Goal: Task Accomplishment & Management: Manage account settings

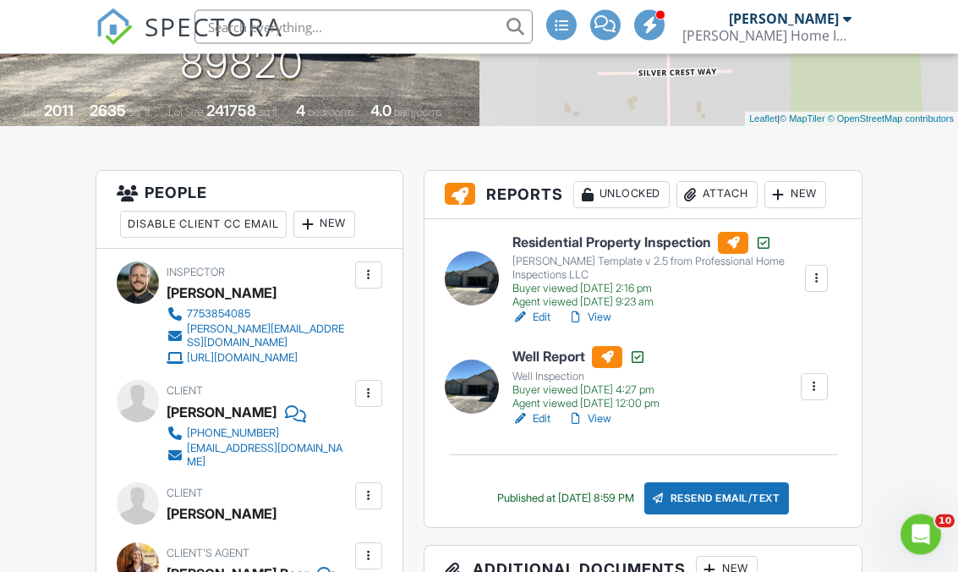
click at [723, 197] on div "Attach" at bounding box center [716, 195] width 81 height 27
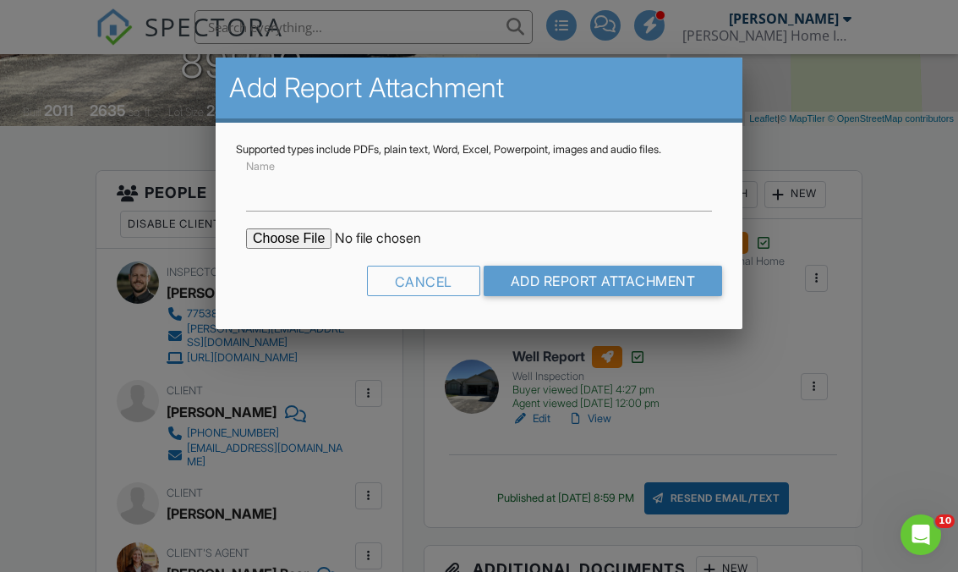
click at [293, 235] on input "file" at bounding box center [389, 238] width 287 height 20
type input "C:\fakepath\Pinion Pine.pdf"
click at [627, 194] on input "Name" at bounding box center [479, 190] width 466 height 41
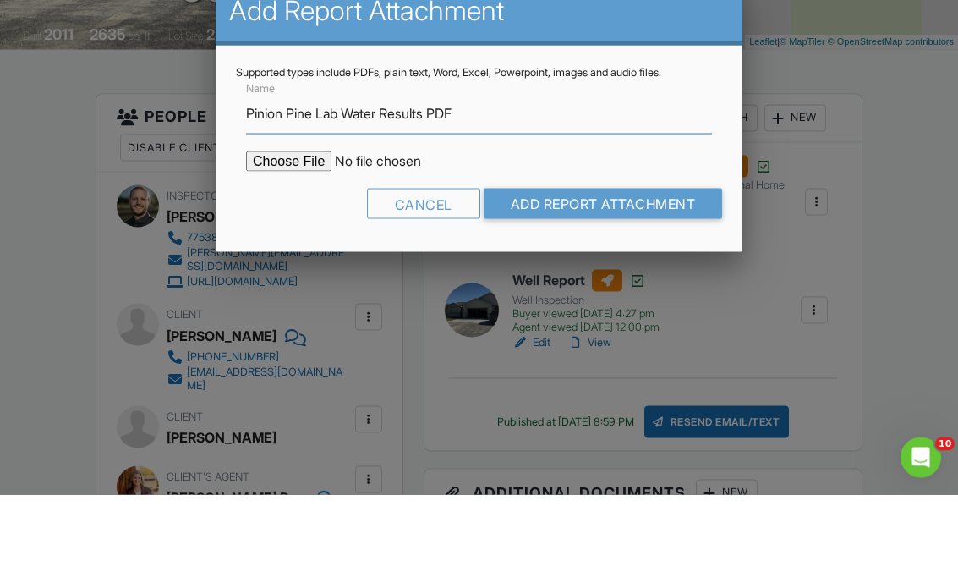
type input "Pinion Pine Lab Water Results PDF"
click at [633, 265] on input "Add Report Attachment" at bounding box center [603, 280] width 239 height 30
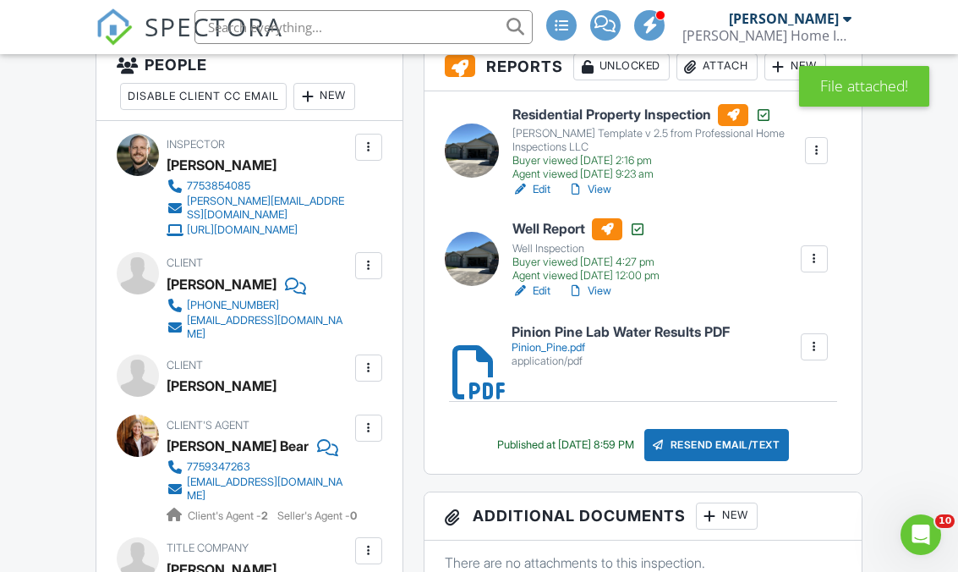
scroll to position [489, 0]
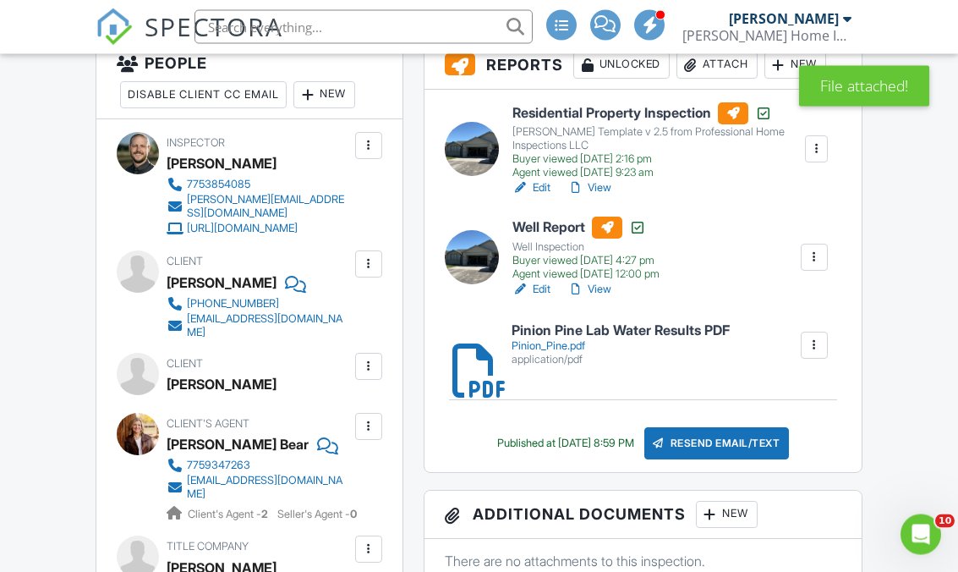
click at [776, 434] on div "Resend Email/Text" at bounding box center [716, 444] width 145 height 32
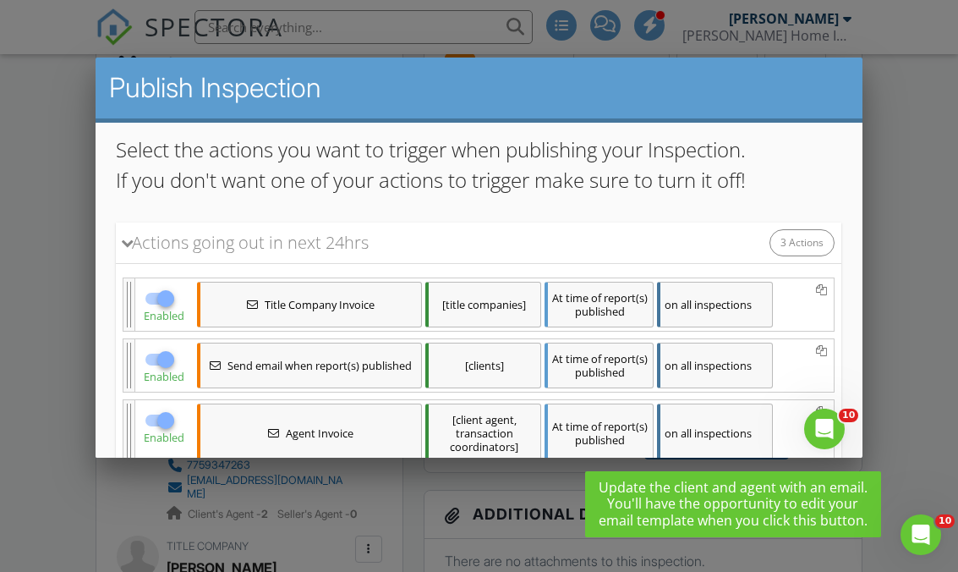
scroll to position [167, 0]
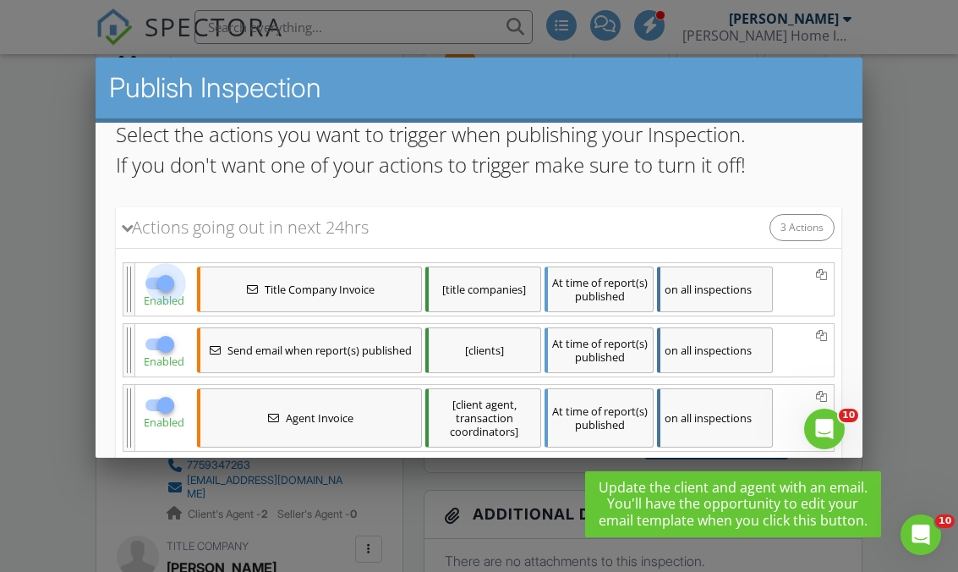
click at [163, 276] on div at bounding box center [165, 282] width 29 height 29
checkbox input "false"
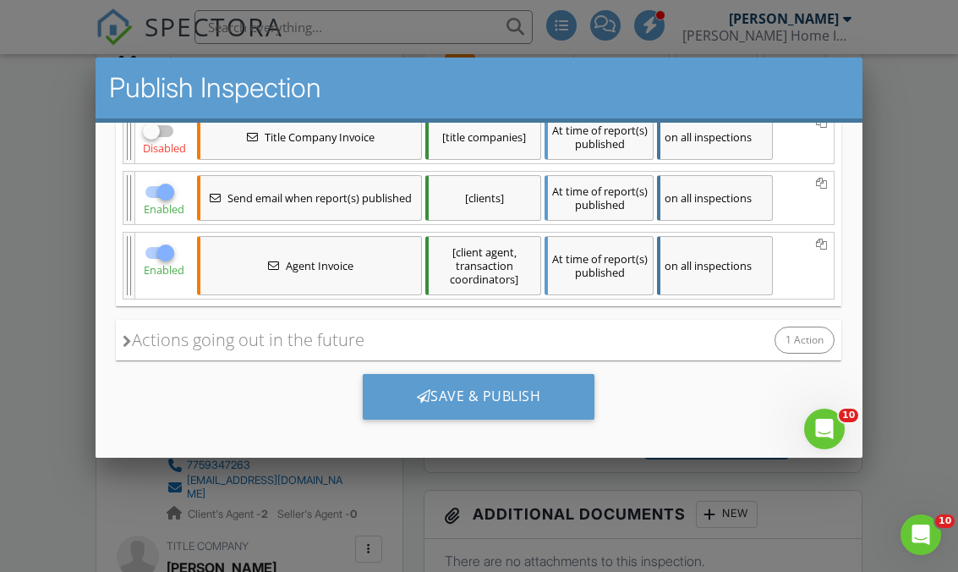
scroll to position [320, 0]
click at [144, 345] on div "Actions going out in the future" at bounding box center [244, 338] width 242 height 25
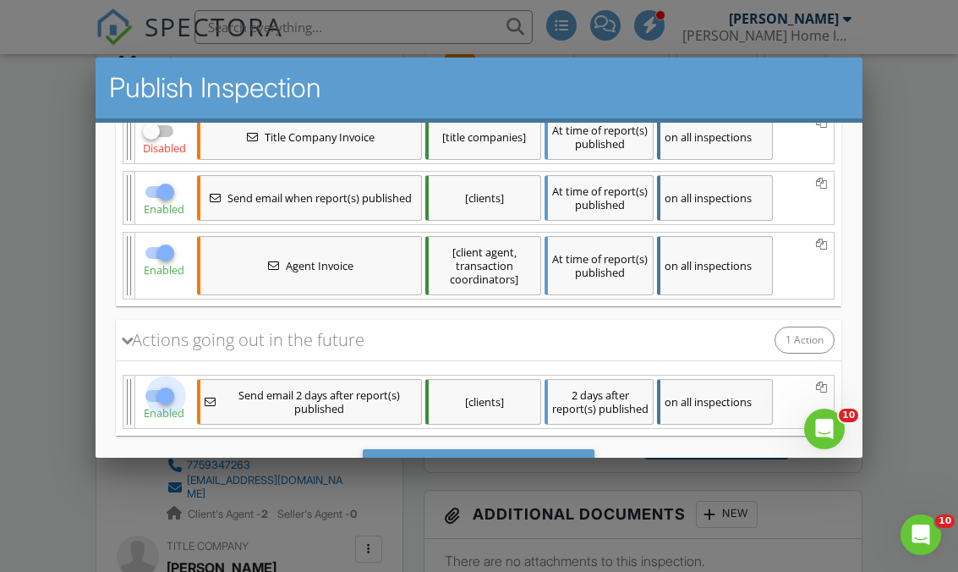
click at [167, 398] on div at bounding box center [165, 394] width 29 height 29
checkbox input "false"
click at [721, 201] on div "on all inspections" at bounding box center [715, 197] width 116 height 46
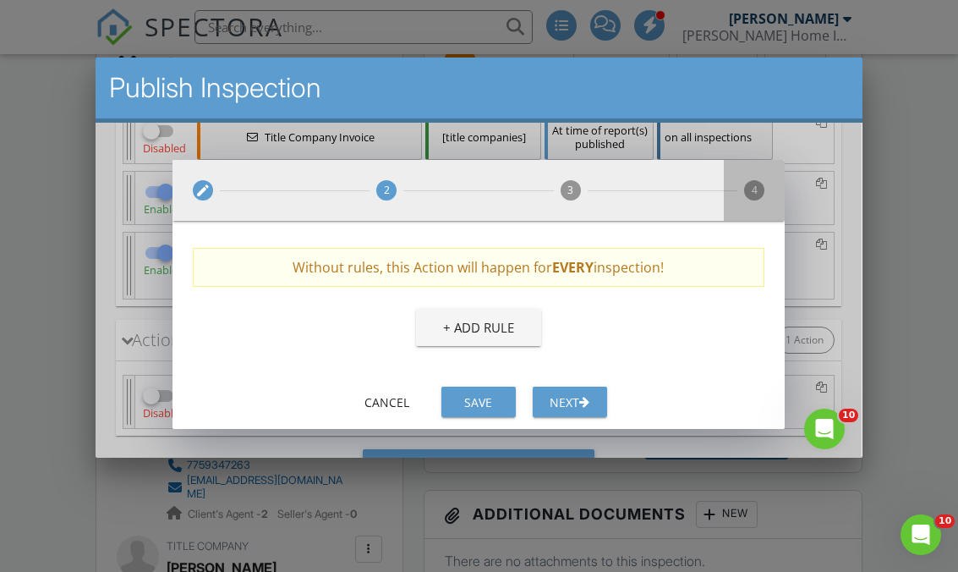
click at [758, 189] on span "4" at bounding box center [754, 189] width 20 height 20
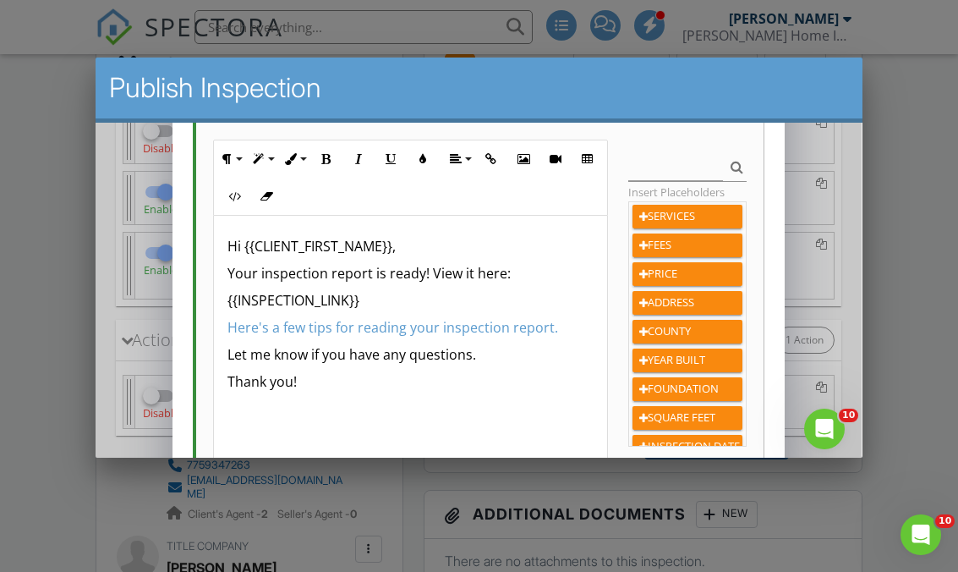
scroll to position [337, 0]
click at [328, 269] on p "Your inspection report is ready! View it here:" at bounding box center [410, 273] width 367 height 20
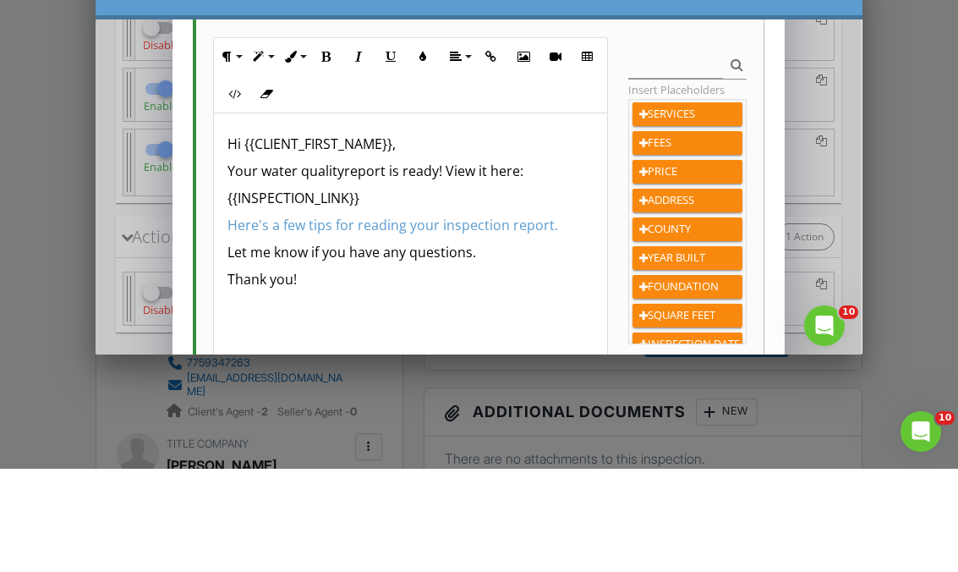
click at [543, 178] on p "Your water quality report is ready! View it here:" at bounding box center [410, 170] width 367 height 20
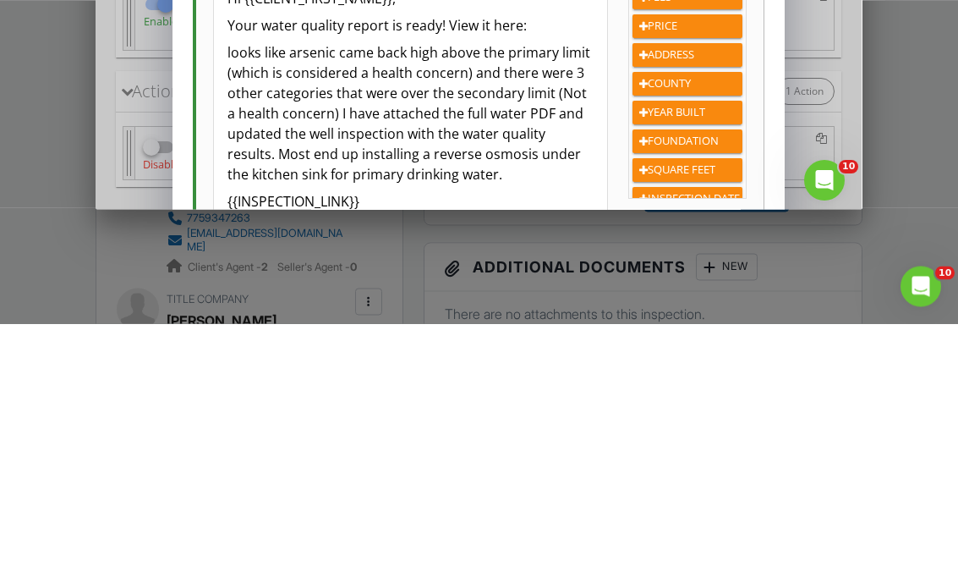
scroll to position [737, 0]
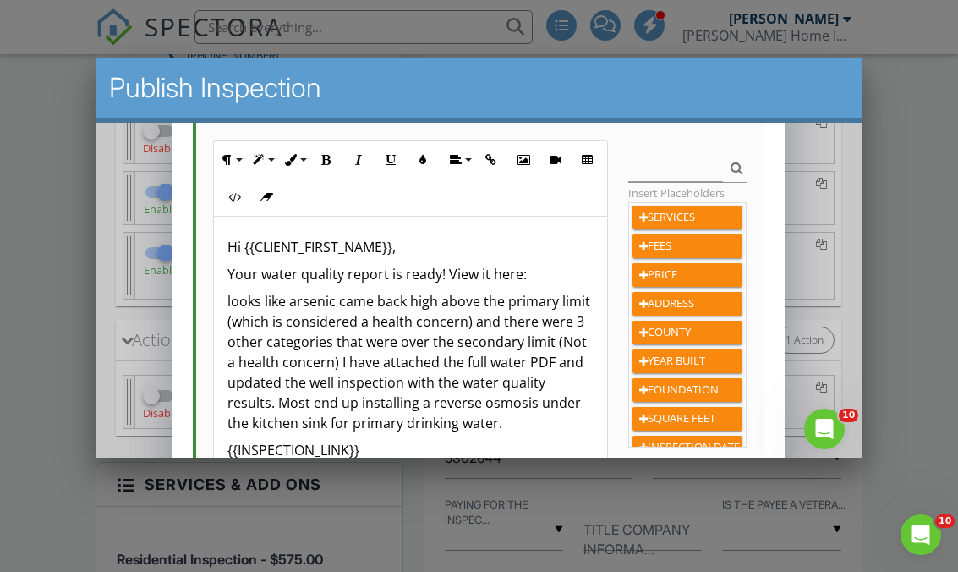
click at [240, 294] on p "looks like arsenic came back high above the primary limit (which is considered …" at bounding box center [410, 361] width 367 height 142
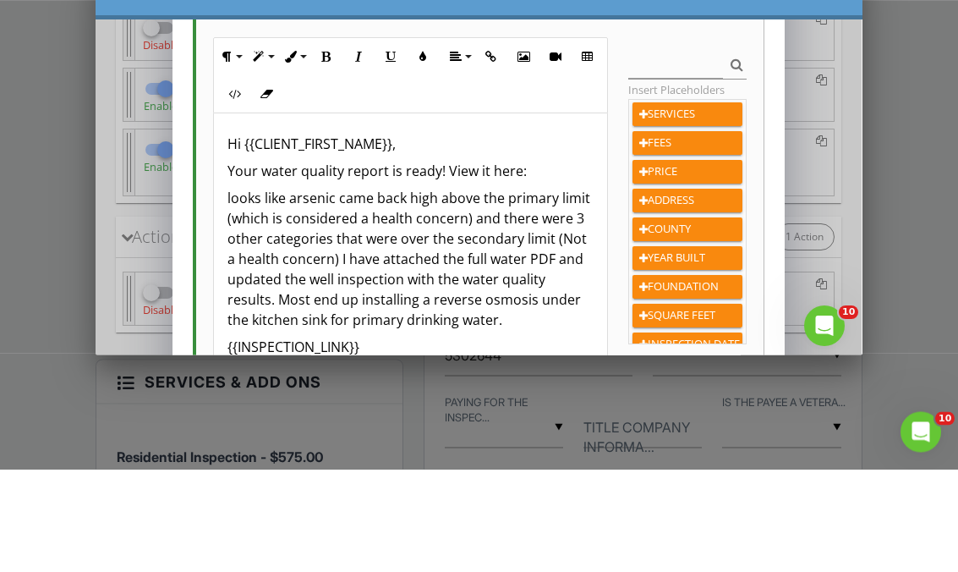
click at [240, 198] on p "looks like arsenic came back high above the primary limit (which is considered …" at bounding box center [410, 259] width 367 height 142
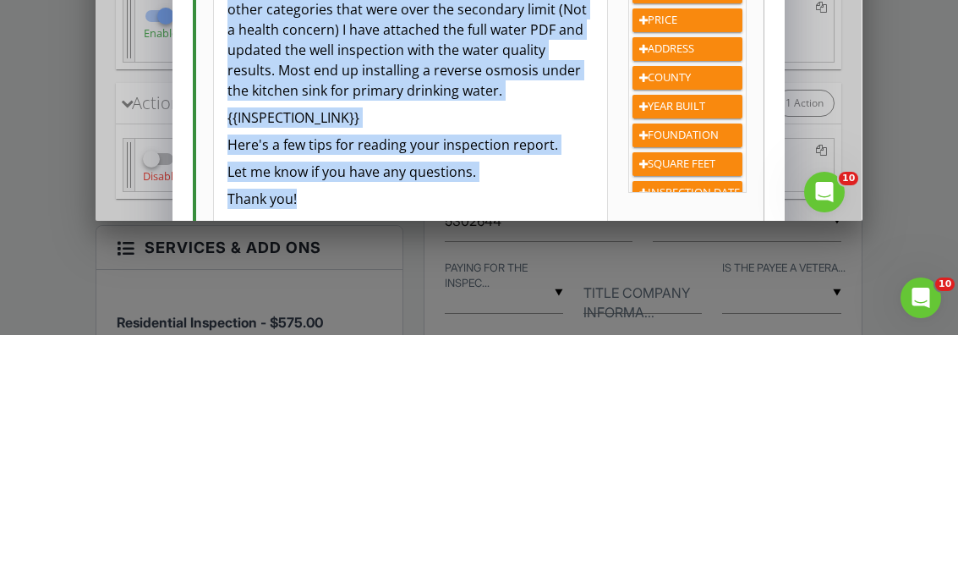
scroll to position [359, 0]
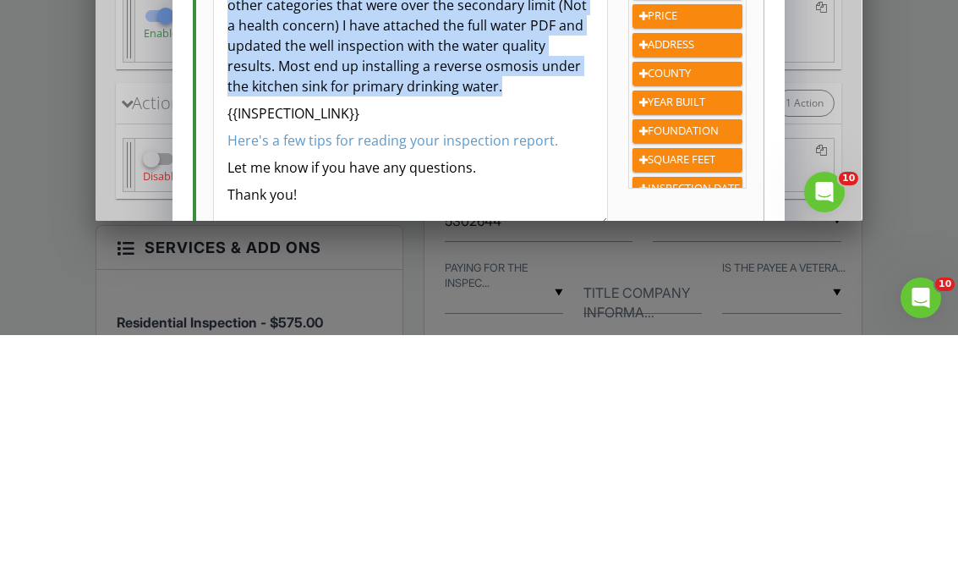
copy p "looks like arsenic came back high above the primary limit (which is considered …"
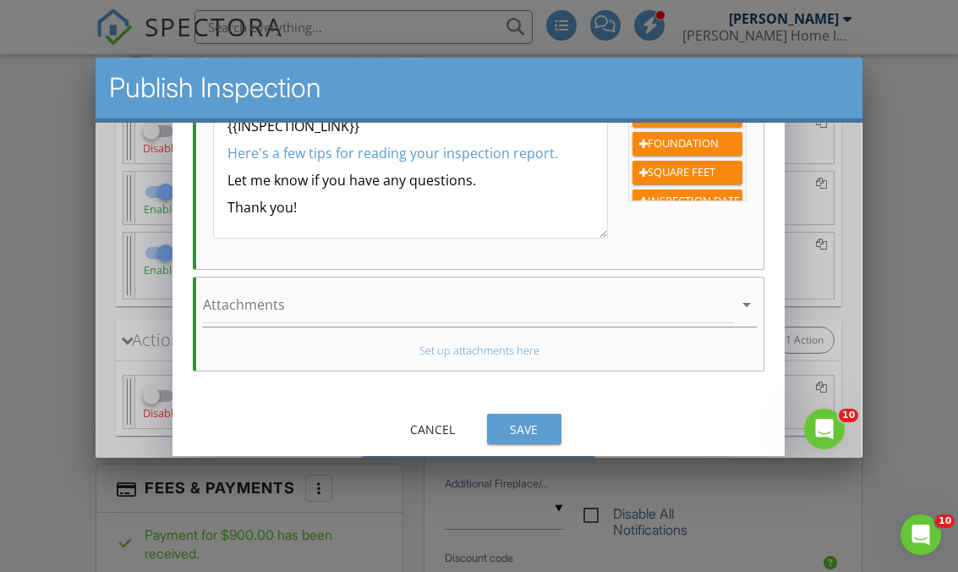
click at [537, 423] on div "Save" at bounding box center [524, 428] width 47 height 18
click at [523, 430] on div "Save" at bounding box center [524, 428] width 47 height 18
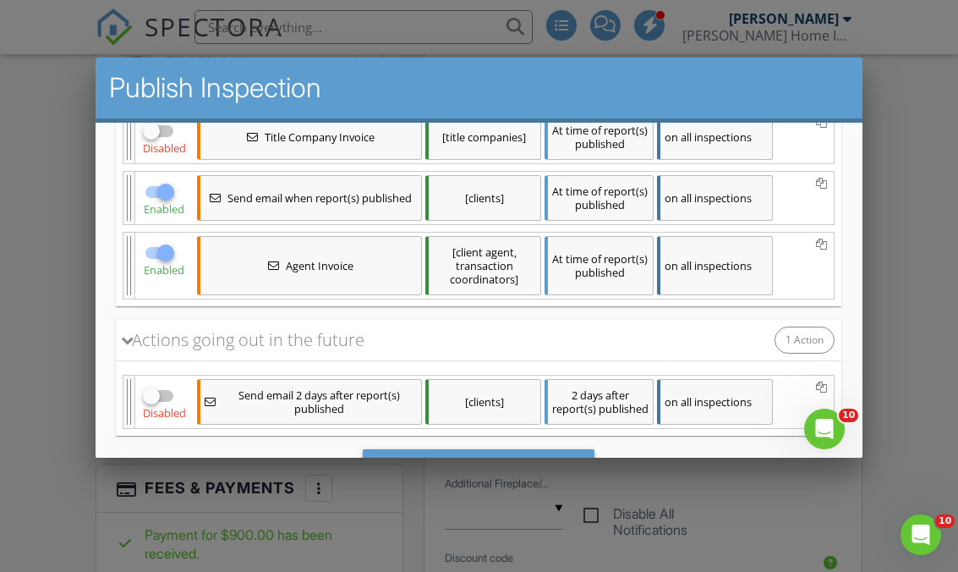
scroll to position [546, 0]
click at [727, 278] on div "on all inspections" at bounding box center [715, 264] width 116 height 59
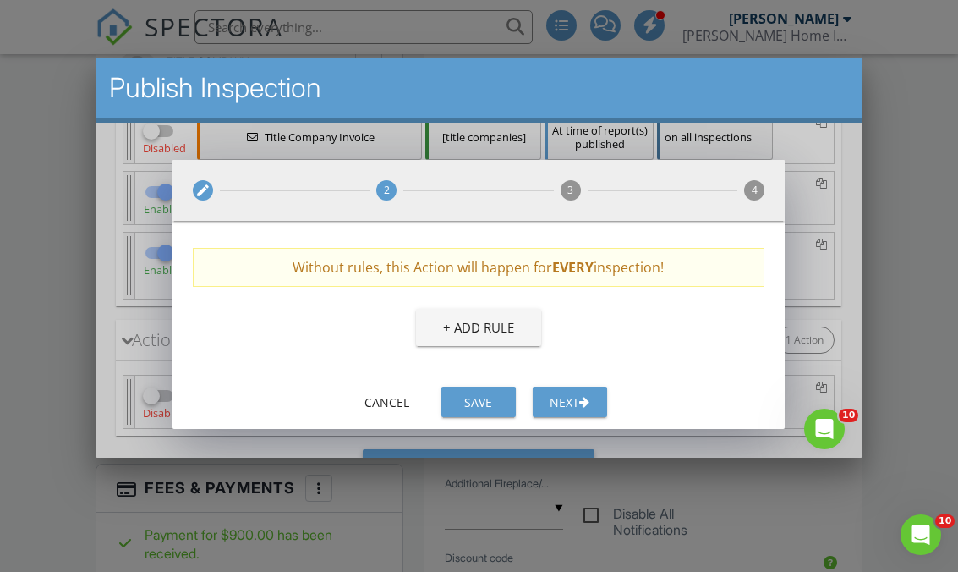
click at [757, 191] on span "4" at bounding box center [754, 189] width 20 height 20
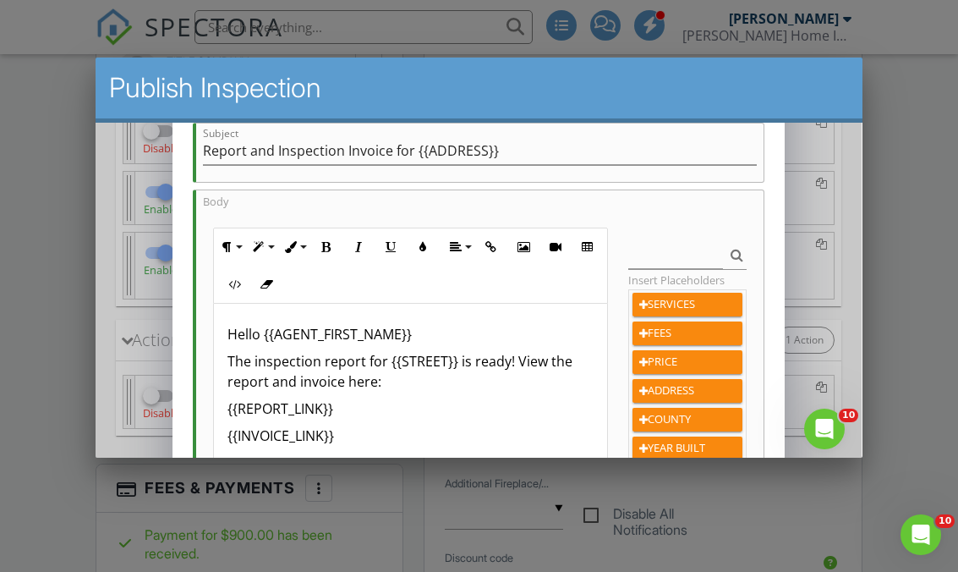
scroll to position [256, 0]
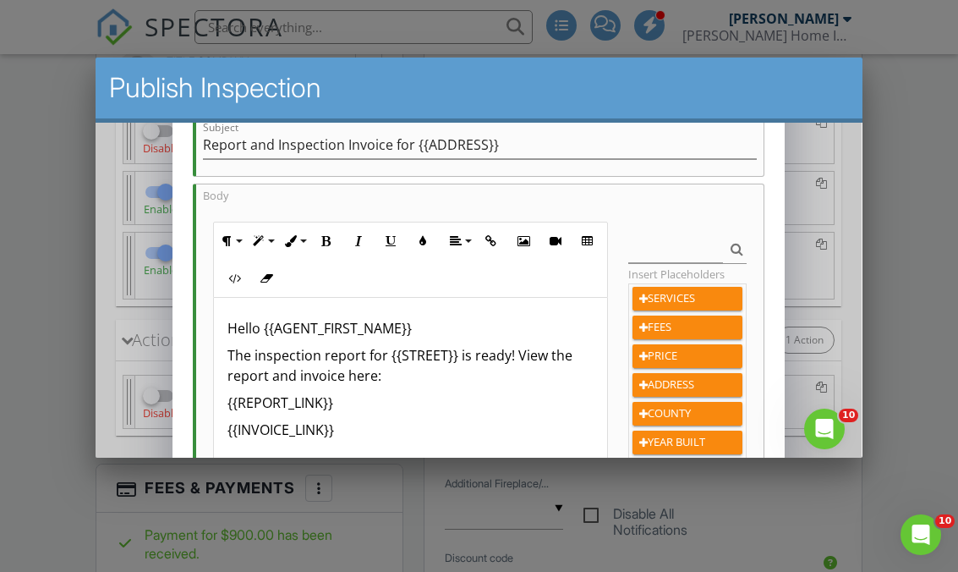
click at [238, 357] on p "The inspection report for {{STREET}} is ready! View the report and invoice here:" at bounding box center [410, 364] width 367 height 41
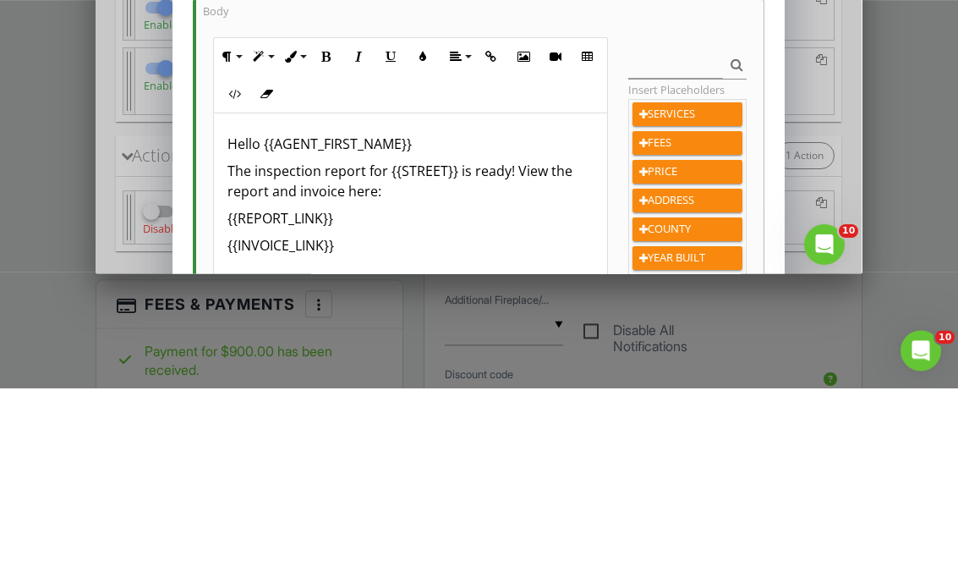
click at [242, 169] on p "The inspection report for {{STREET}} is ready! View the report and invoice here:" at bounding box center [410, 181] width 367 height 41
click at [238, 171] on p "The inspection report for {{STREET}} is ready! View the report and invoice here:" at bounding box center [410, 181] width 367 height 41
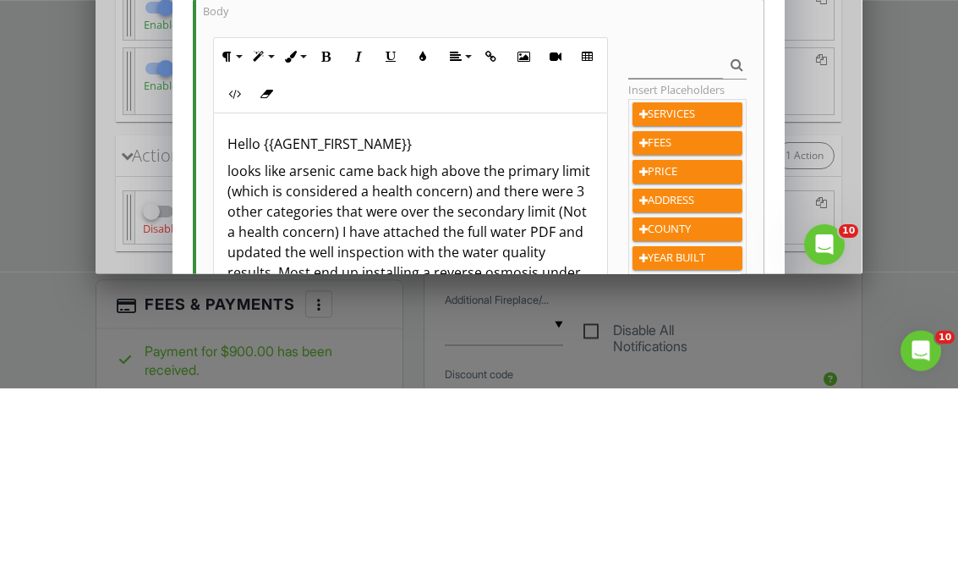
scroll to position [1158, 0]
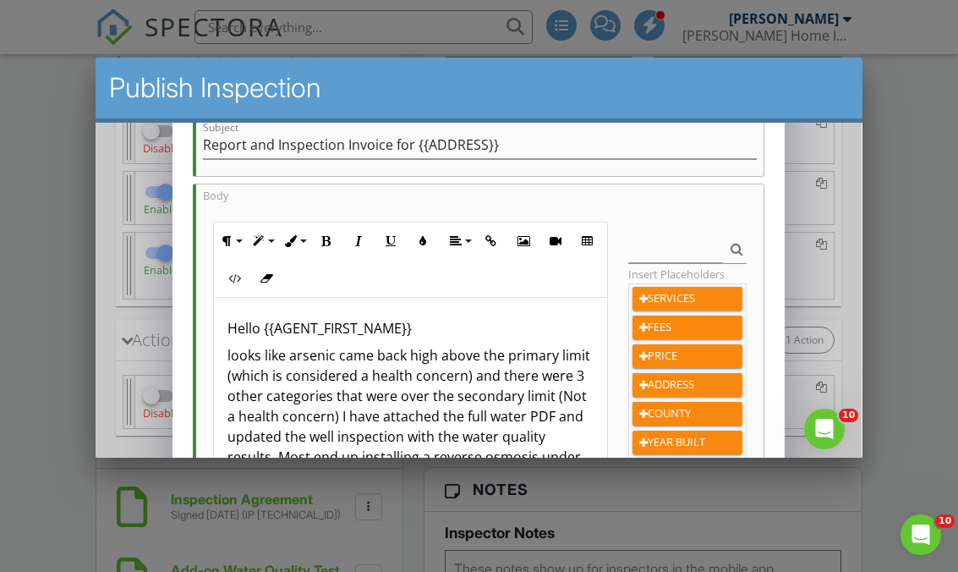
click at [431, 336] on p "Hello {{AGENT_FIRST_NAME}}" at bounding box center [410, 327] width 367 height 20
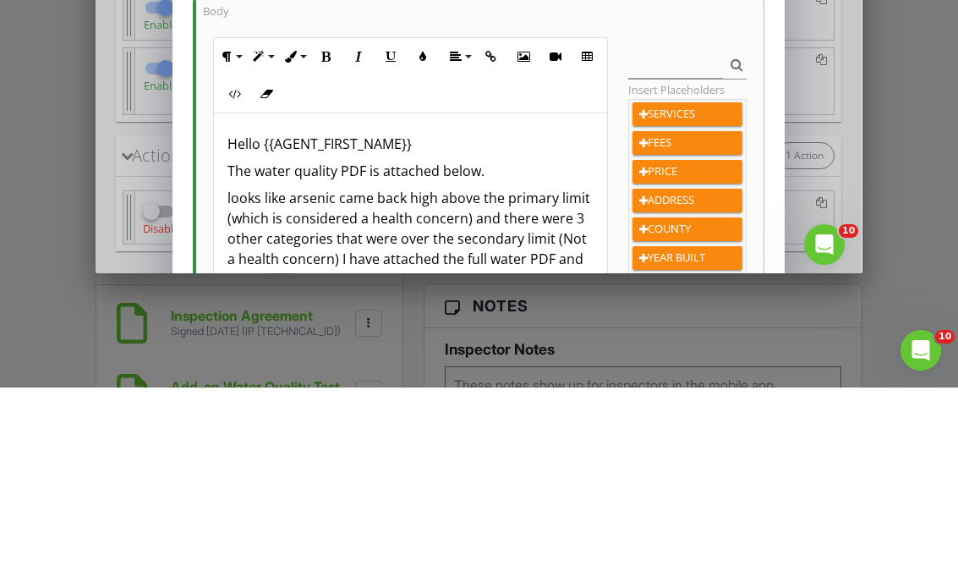
scroll to position [1343, 0]
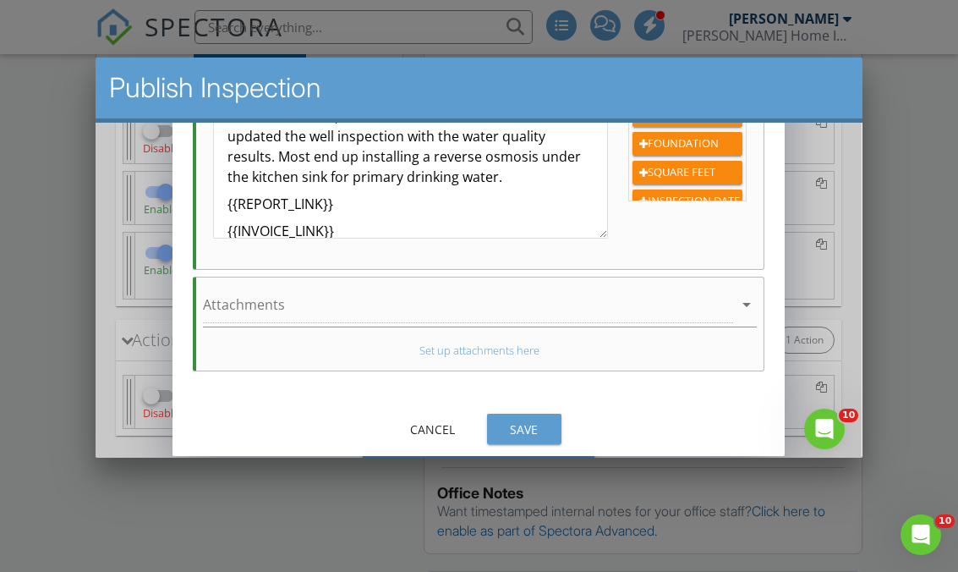
click at [528, 427] on div "Save" at bounding box center [524, 428] width 47 height 18
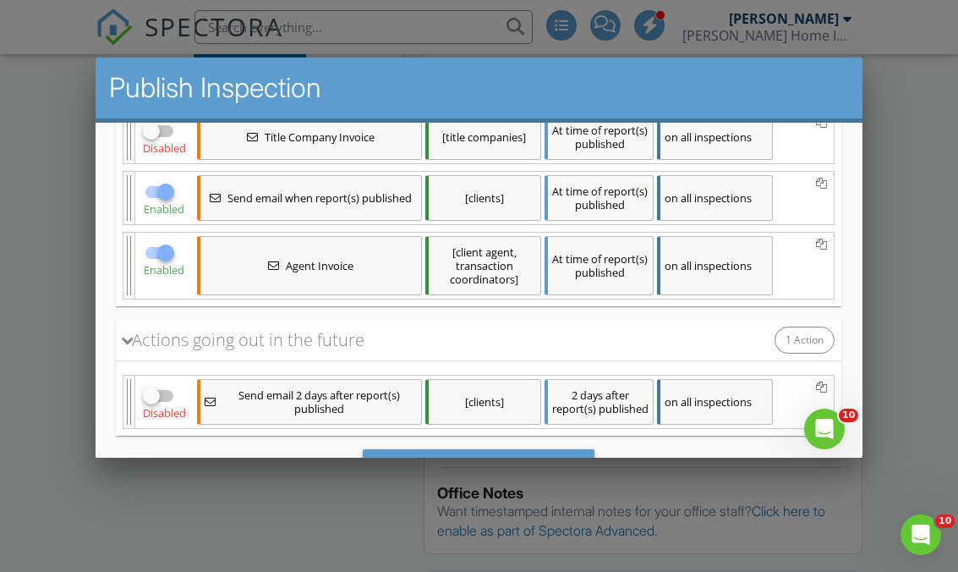
click at [528, 424] on div "[clients]" at bounding box center [483, 401] width 116 height 52
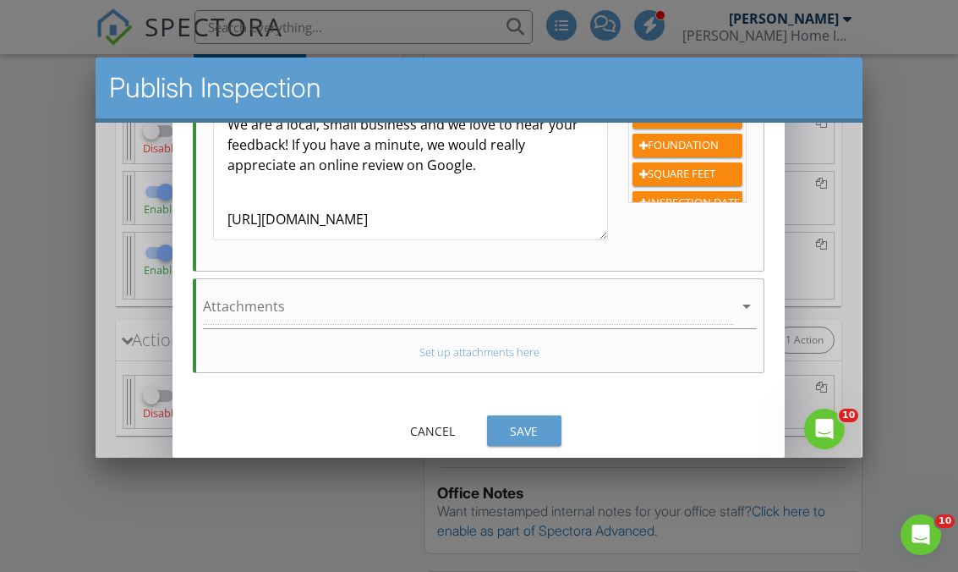
click at [444, 426] on div "Cancel" at bounding box center [432, 430] width 47 height 18
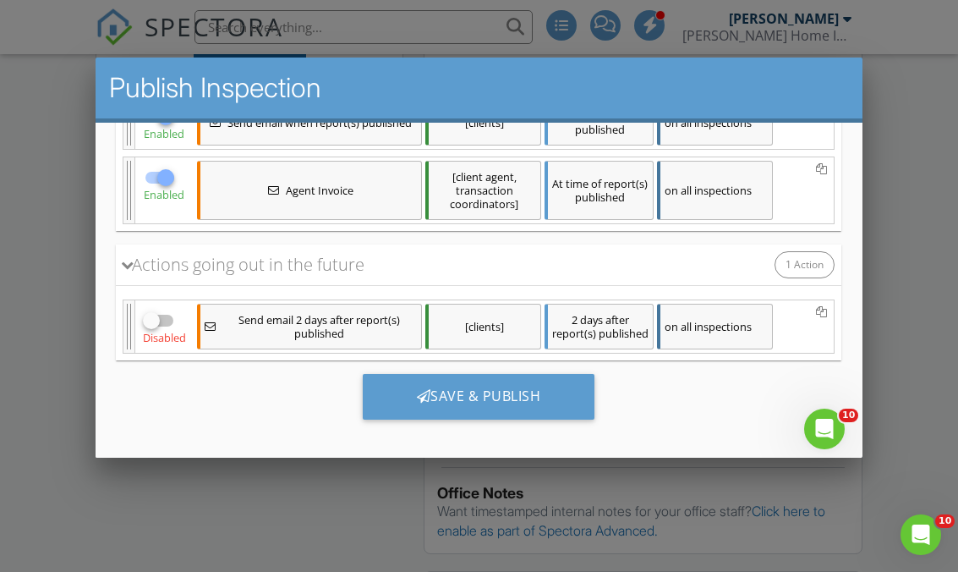
scroll to position [395, 0]
click at [517, 402] on div "Save & Publish" at bounding box center [479, 396] width 233 height 46
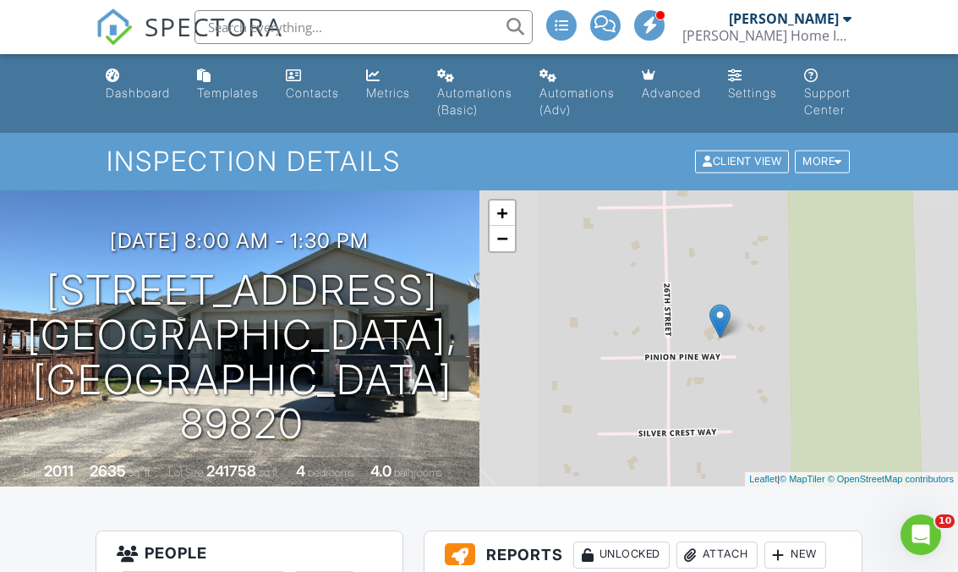
click at [136, 90] on div "Dashboard" at bounding box center [138, 92] width 64 height 14
